Goal: Information Seeking & Learning: Compare options

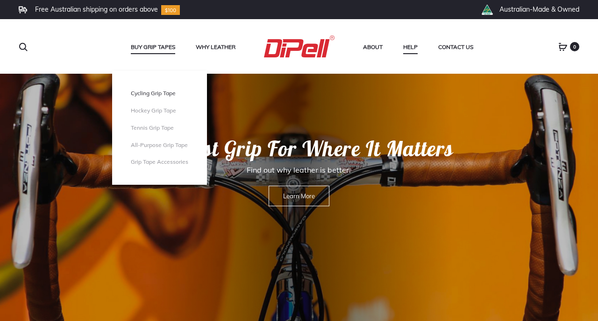
click at [148, 95] on link "Cycling Grip Tape" at bounding box center [159, 94] width 57 height 8
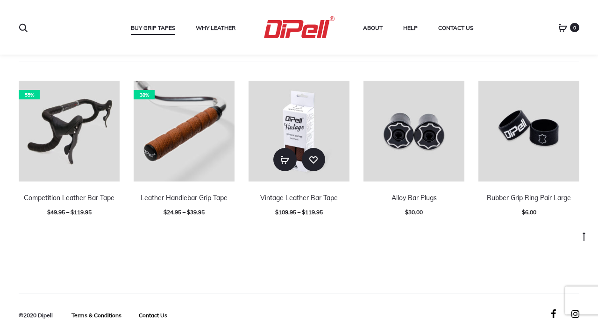
scroll to position [283, 0]
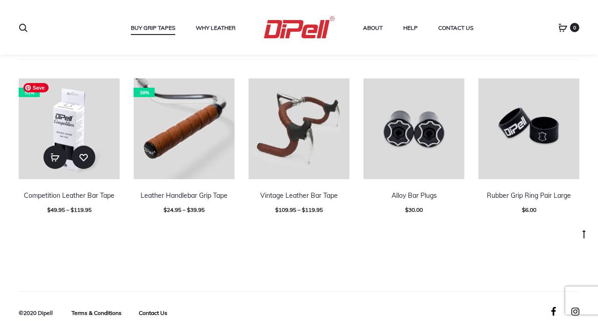
click at [57, 142] on img at bounding box center [69, 128] width 101 height 101
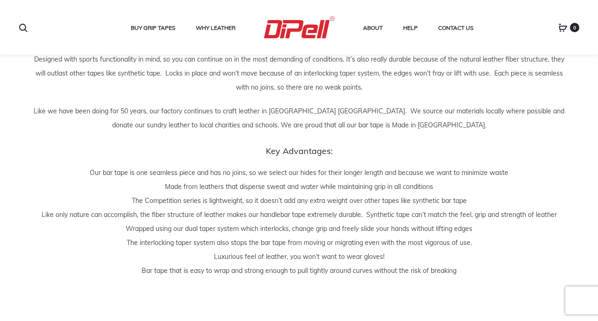
scroll to position [776, 0]
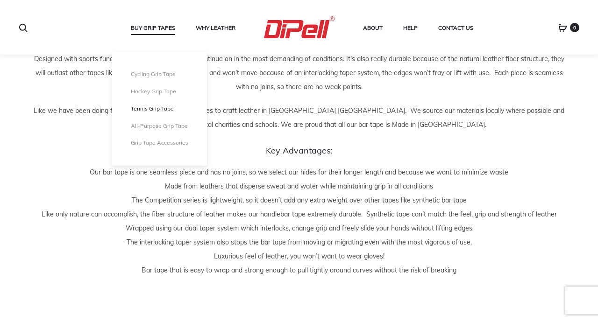
click at [162, 108] on link "Tennis Grip Tape" at bounding box center [159, 109] width 57 height 8
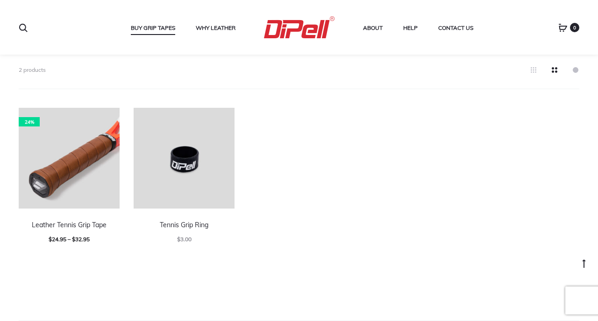
scroll to position [254, 0]
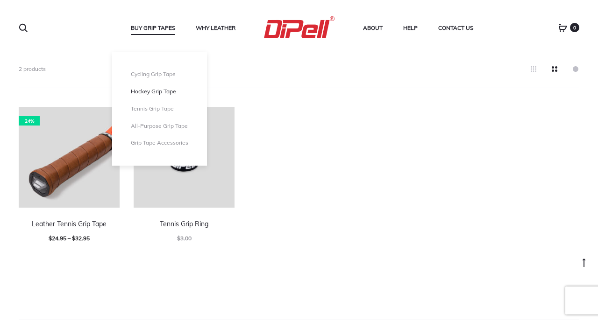
click at [153, 89] on link "Hockey Grip Tape" at bounding box center [159, 92] width 57 height 8
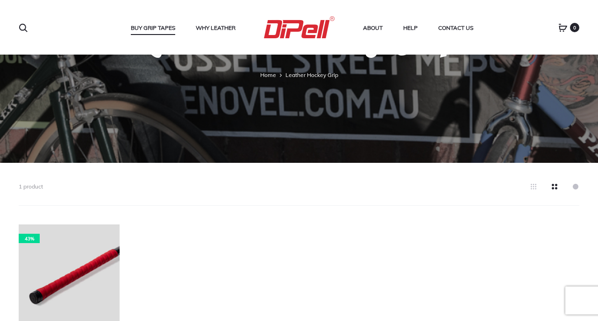
scroll to position [264, 0]
